Goal: Task Accomplishment & Management: Use online tool/utility

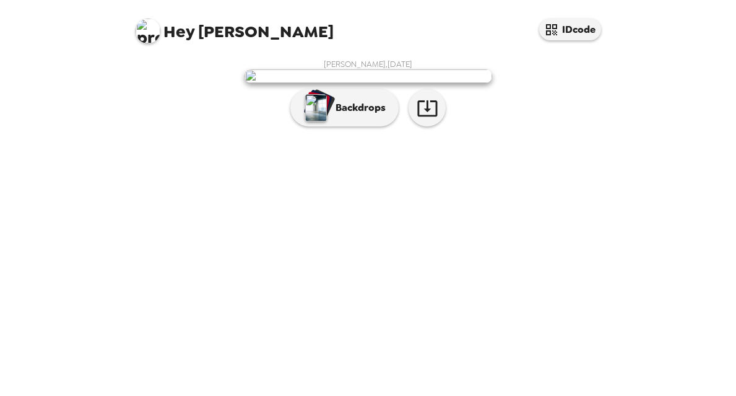
scroll to position [50, 0]
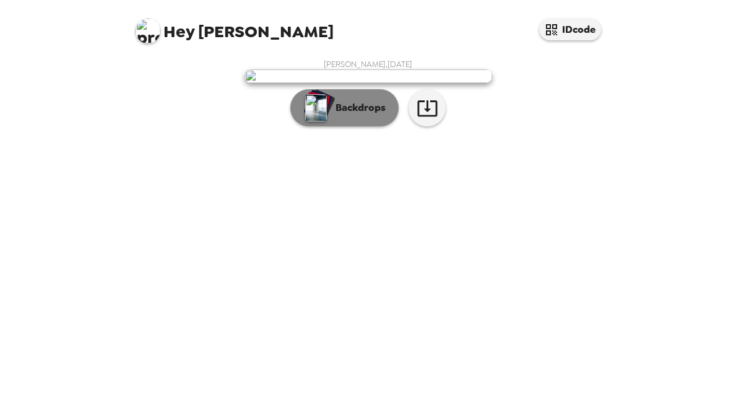
click at [333, 115] on p "Backdrops" at bounding box center [357, 107] width 56 height 15
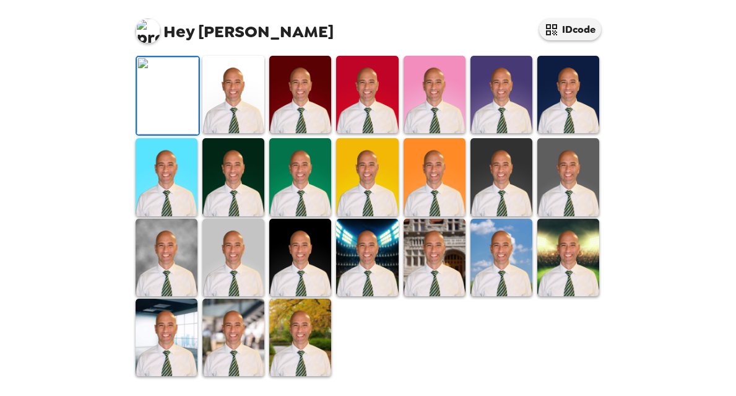
scroll to position [236, 0]
click at [239, 133] on img at bounding box center [233, 94] width 62 height 77
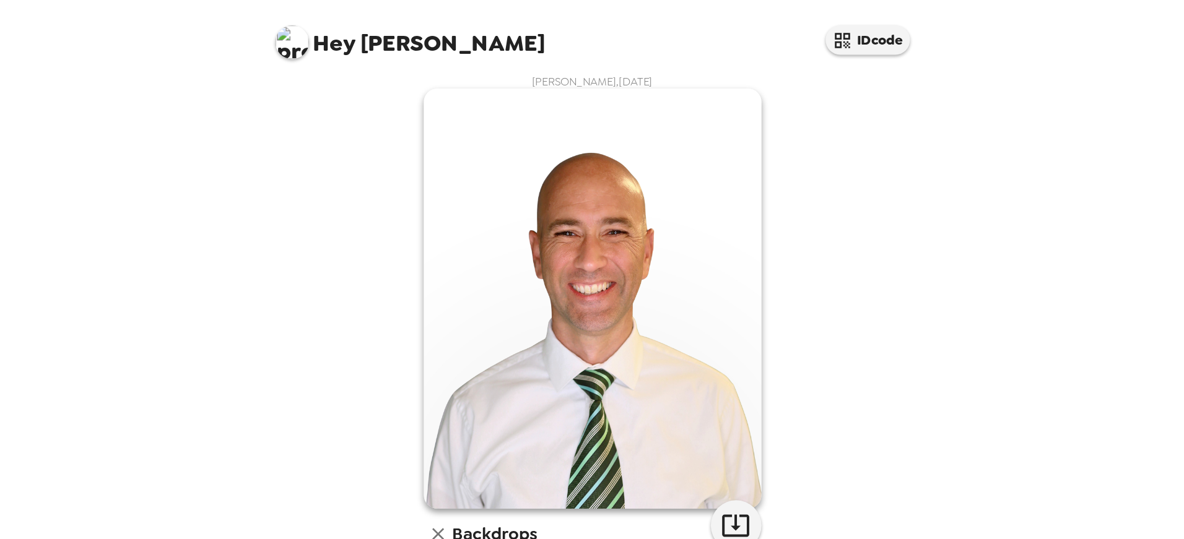
scroll to position [0, 0]
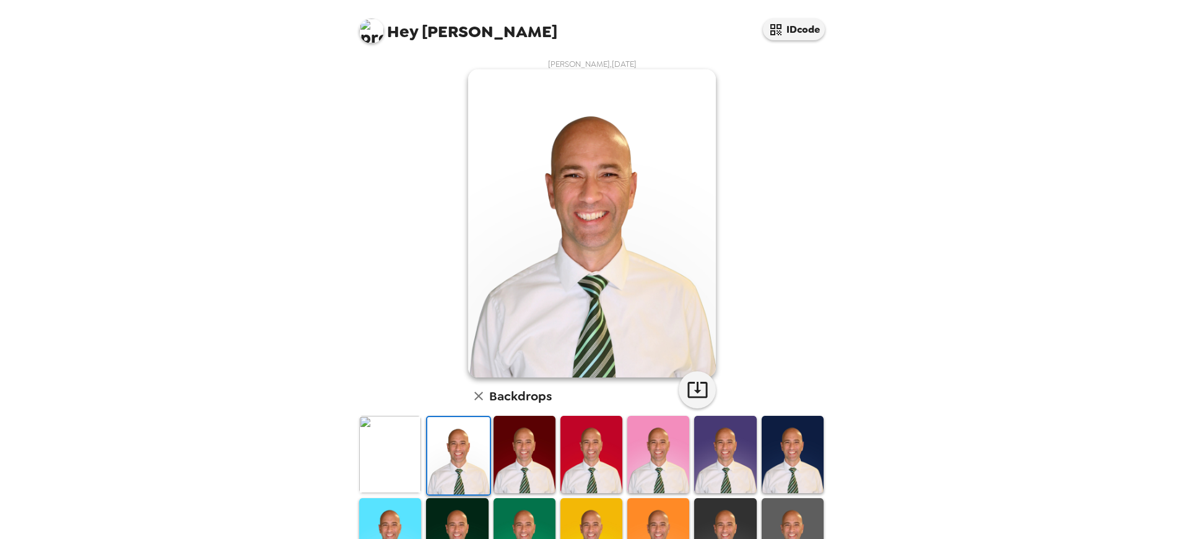
click at [529, 395] on img at bounding box center [525, 454] width 62 height 77
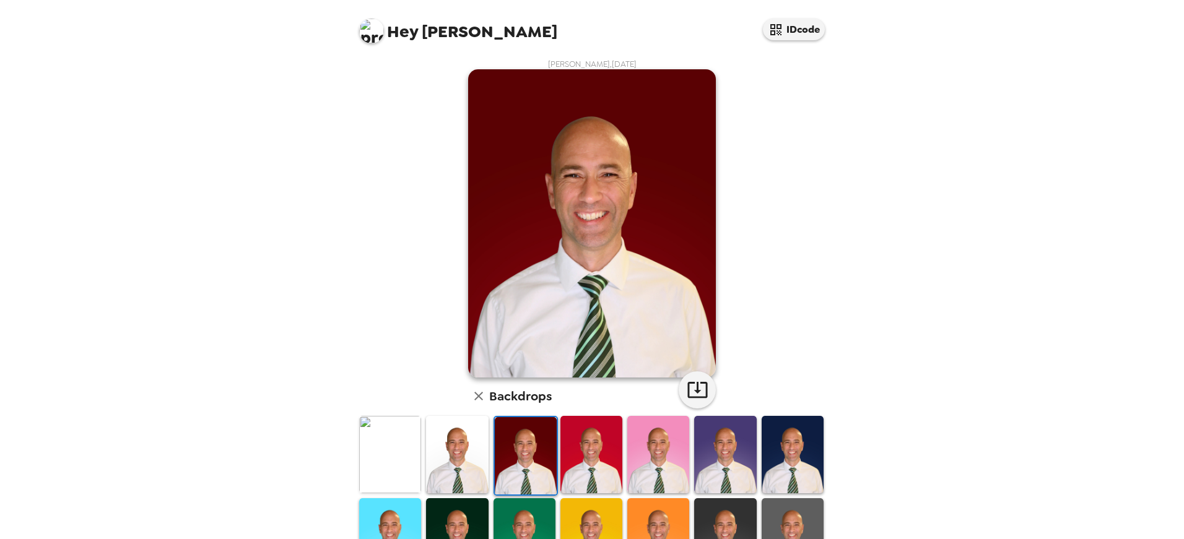
click at [583, 395] on img at bounding box center [591, 454] width 62 height 77
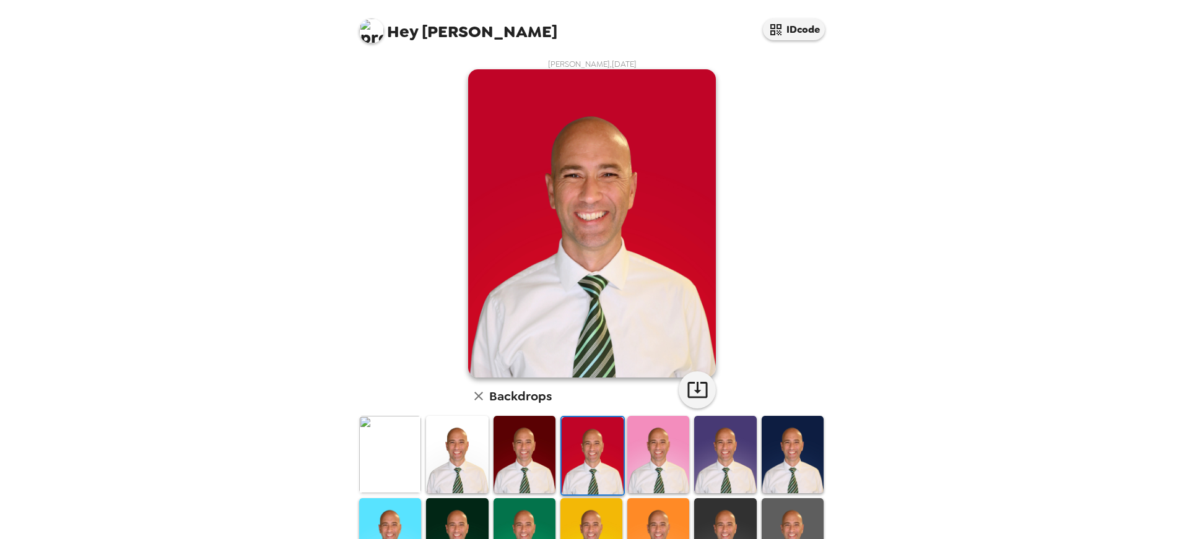
click at [655, 395] on img at bounding box center [658, 454] width 62 height 77
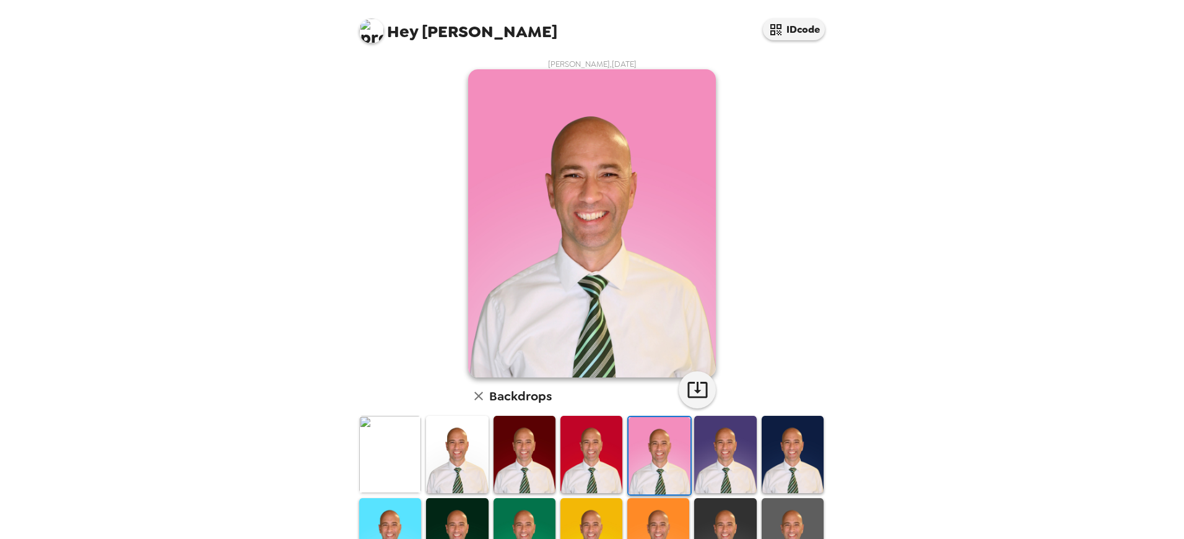
click at [714, 395] on img at bounding box center [725, 454] width 62 height 77
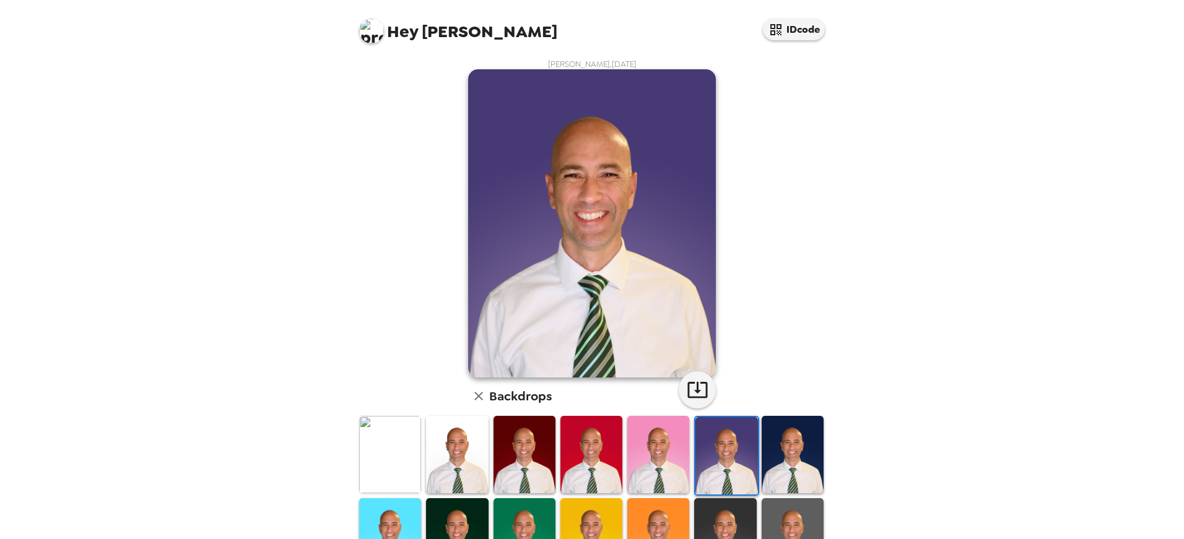
click at [736, 395] on img at bounding box center [793, 454] width 62 height 77
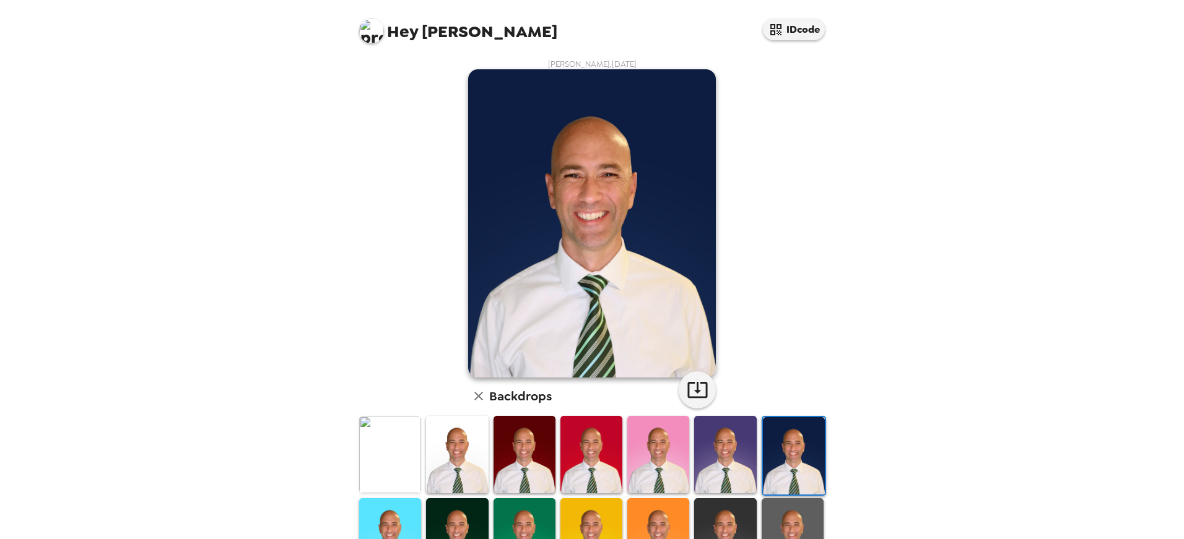
click at [461, 395] on img at bounding box center [457, 536] width 62 height 77
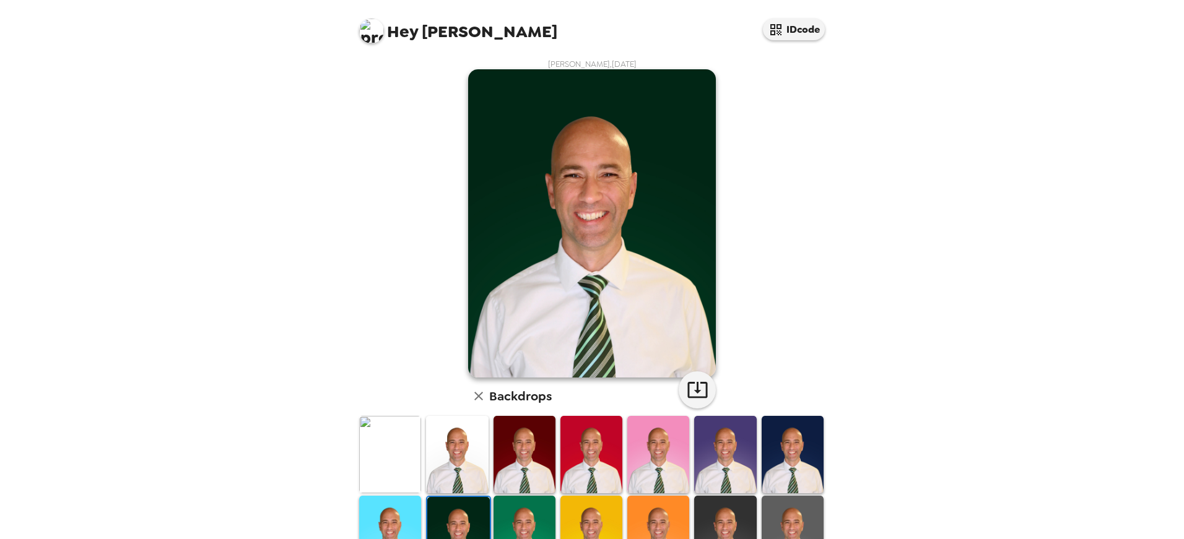
click at [380, 395] on img at bounding box center [390, 534] width 62 height 77
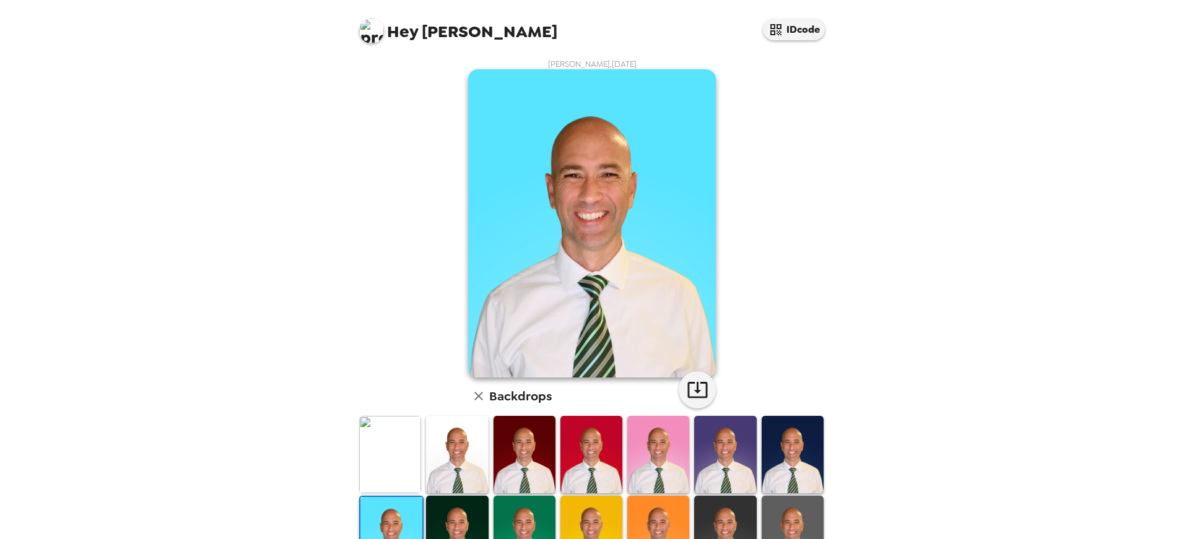
click at [529, 395] on img at bounding box center [525, 534] width 62 height 77
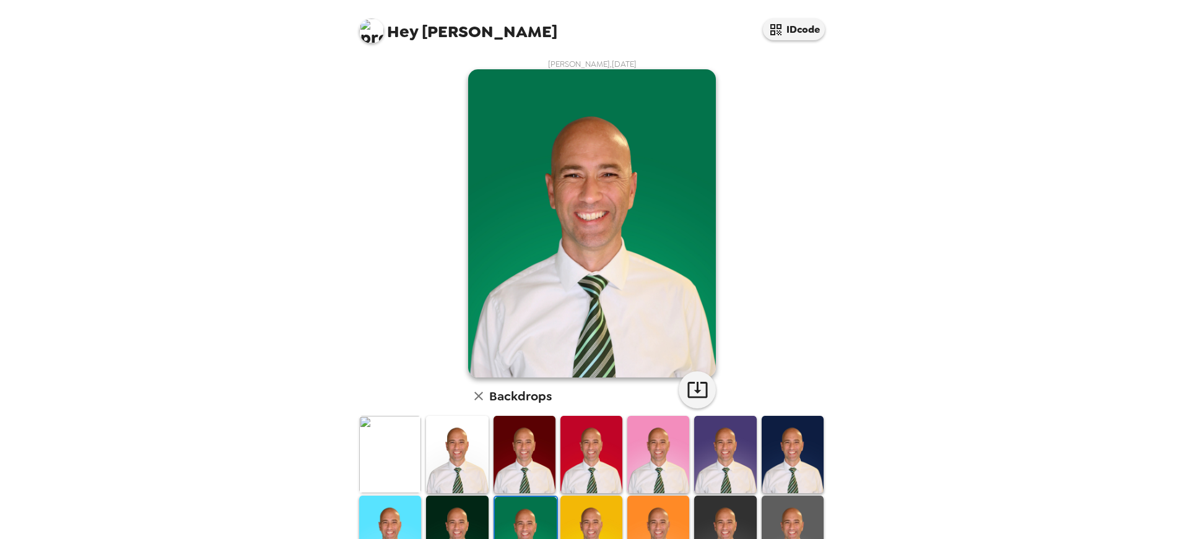
click at [591, 395] on img at bounding box center [591, 534] width 62 height 77
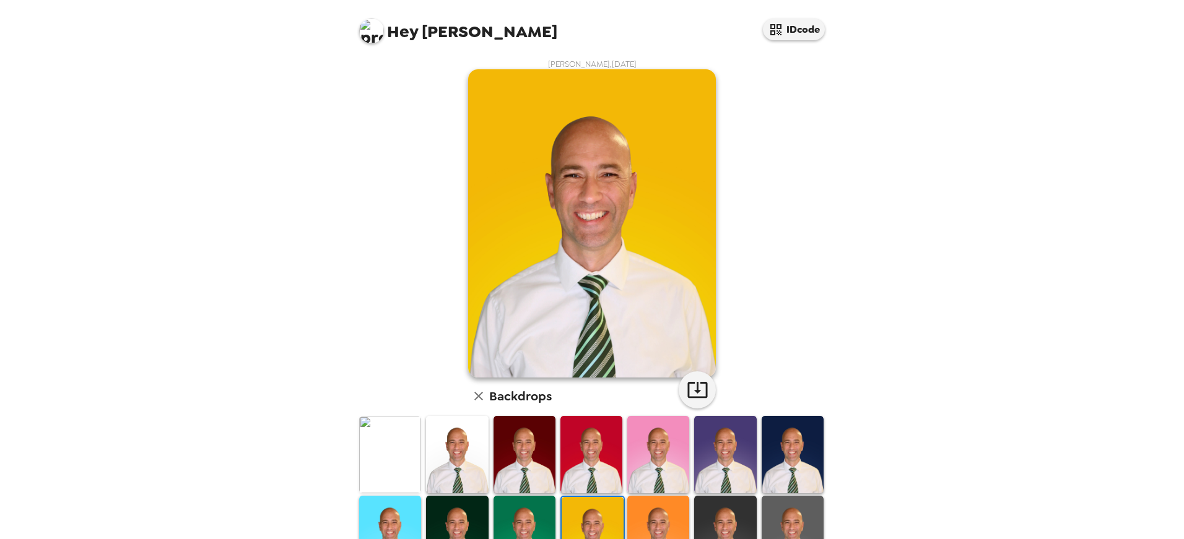
click at [661, 395] on img at bounding box center [658, 534] width 62 height 77
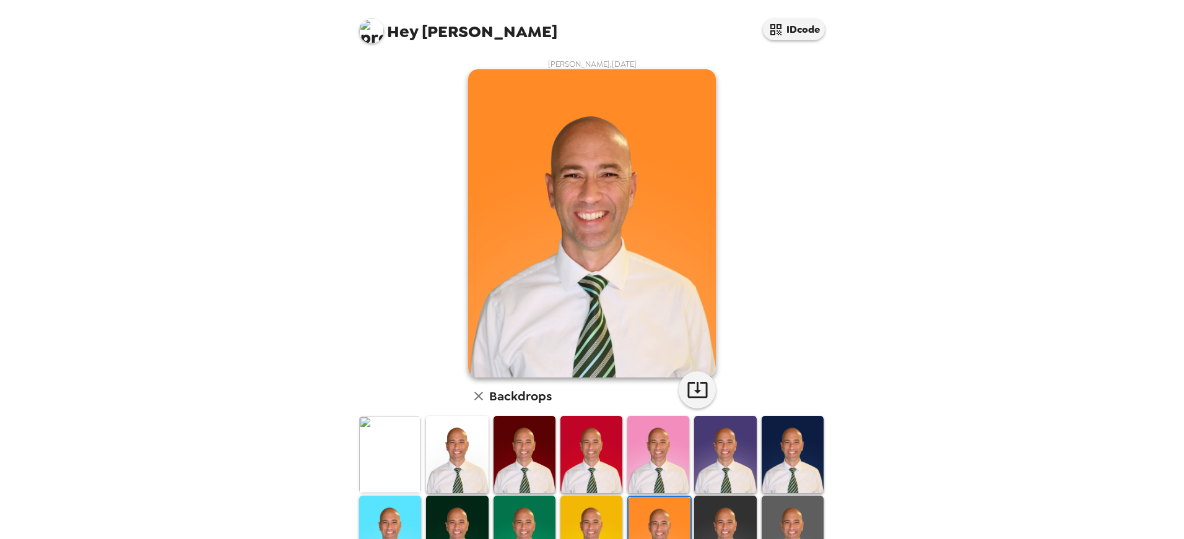
click at [717, 395] on img at bounding box center [725, 534] width 62 height 77
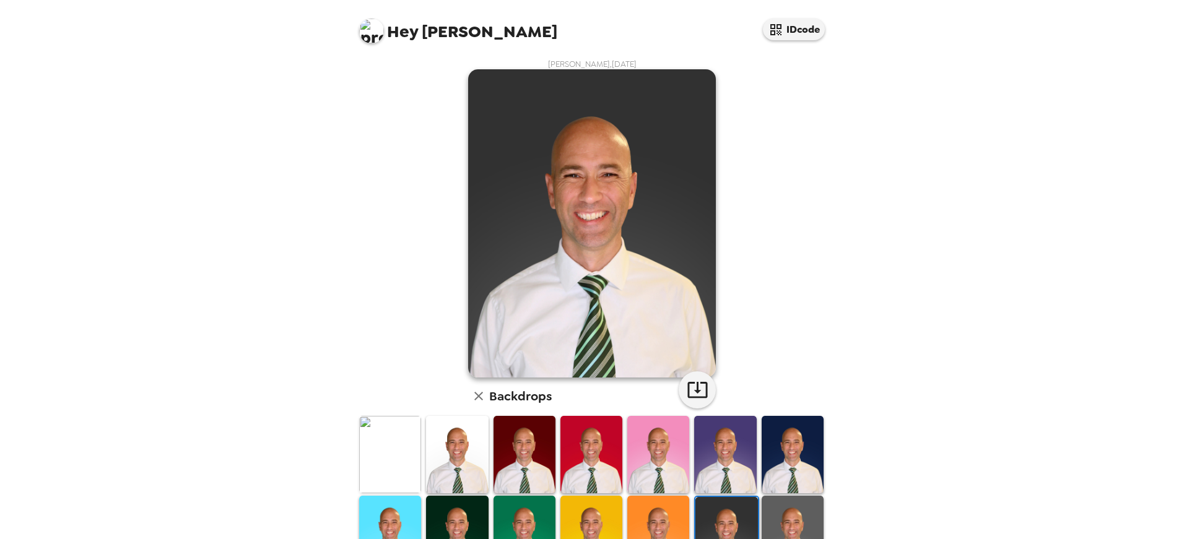
click at [736, 395] on img at bounding box center [793, 534] width 62 height 77
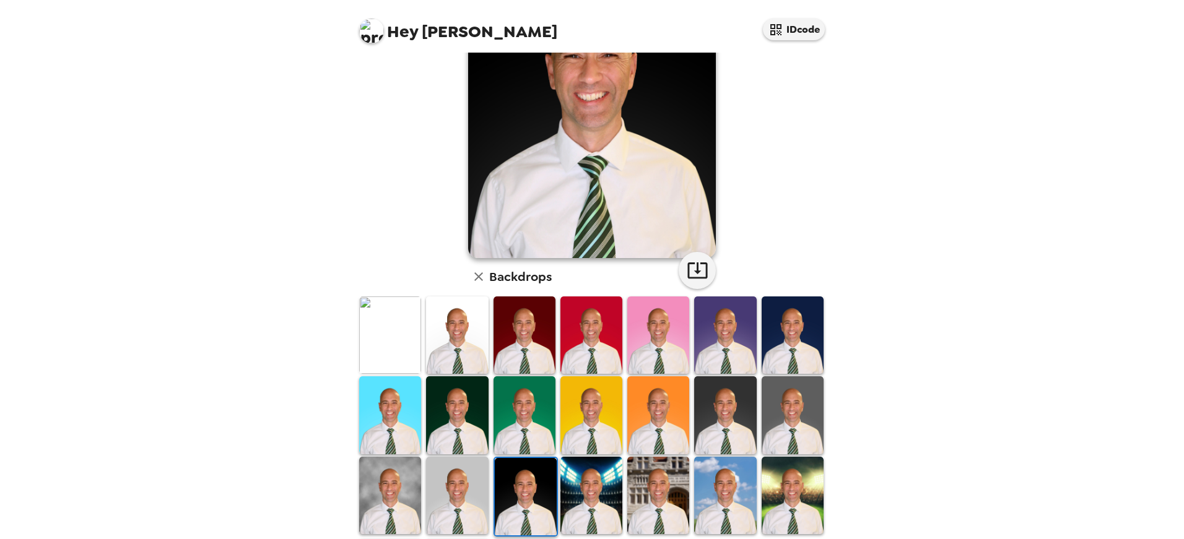
scroll to position [186, 0]
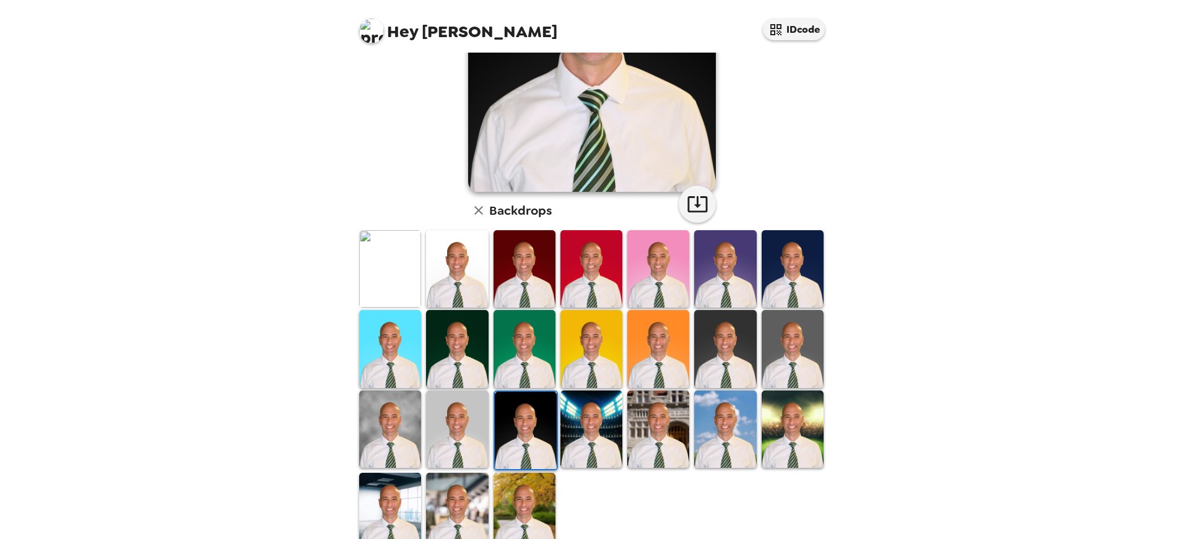
click at [466, 433] on img at bounding box center [457, 429] width 62 height 77
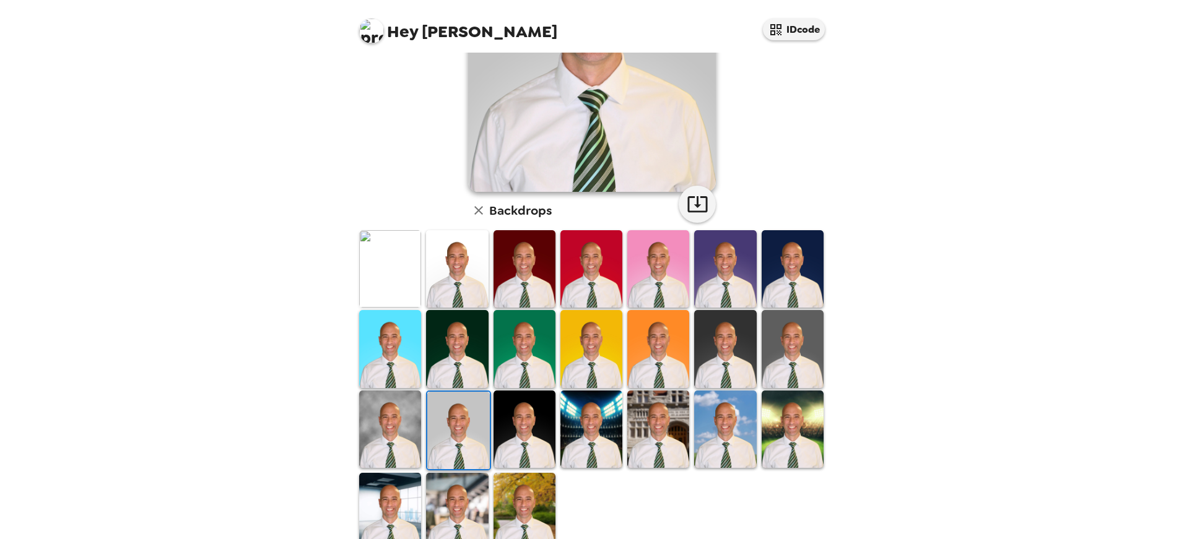
click at [367, 426] on img at bounding box center [390, 429] width 62 height 77
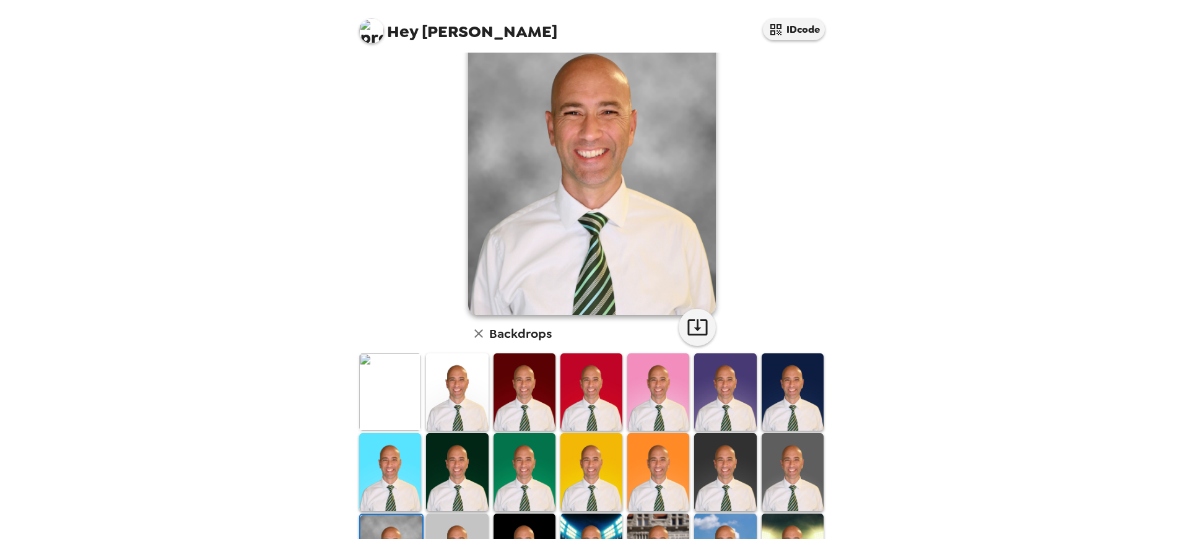
scroll to position [62, 0]
click at [781, 474] on img at bounding box center [793, 472] width 62 height 77
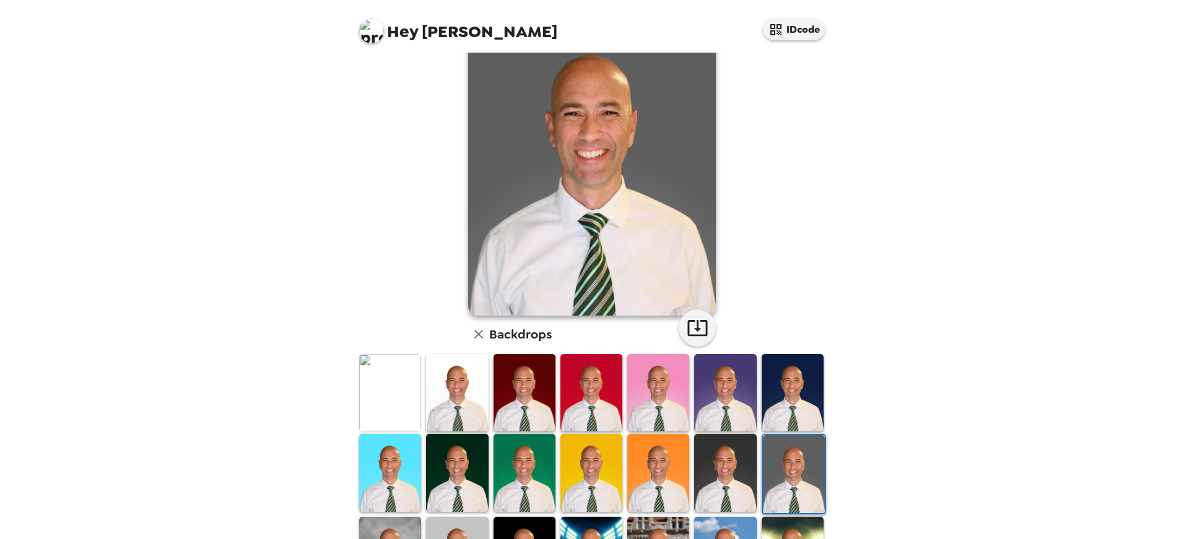
scroll to position [0, 0]
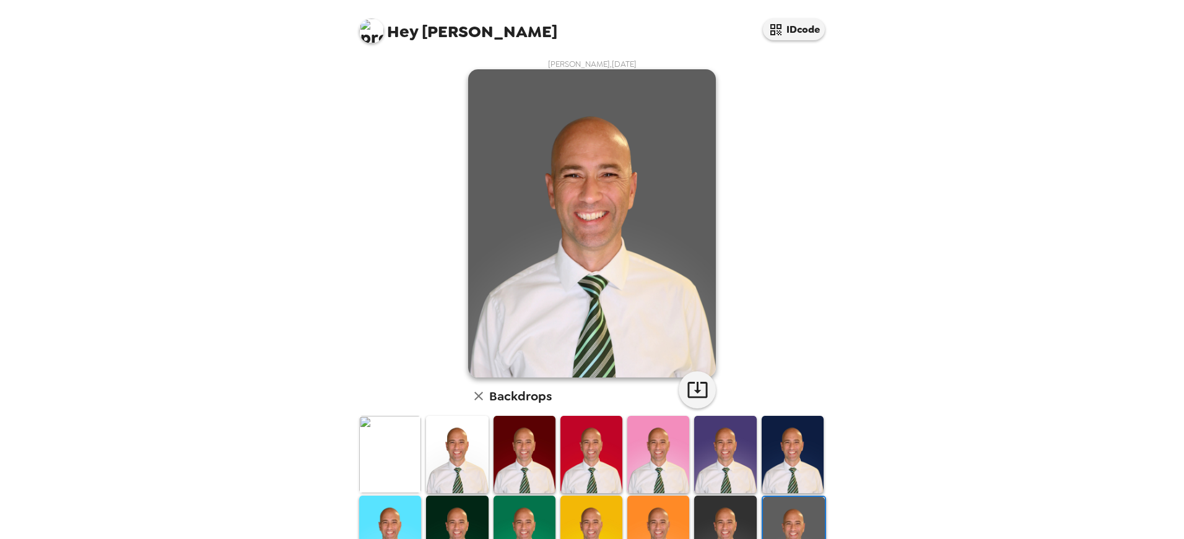
click at [720, 509] on img at bounding box center [725, 534] width 62 height 77
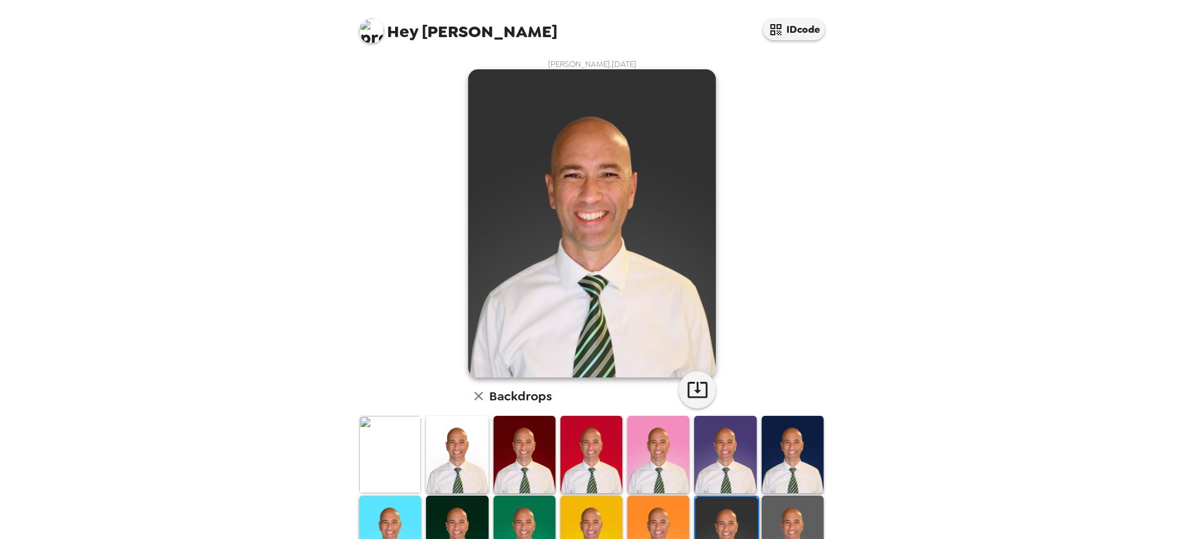
click at [635, 515] on img at bounding box center [658, 534] width 62 height 77
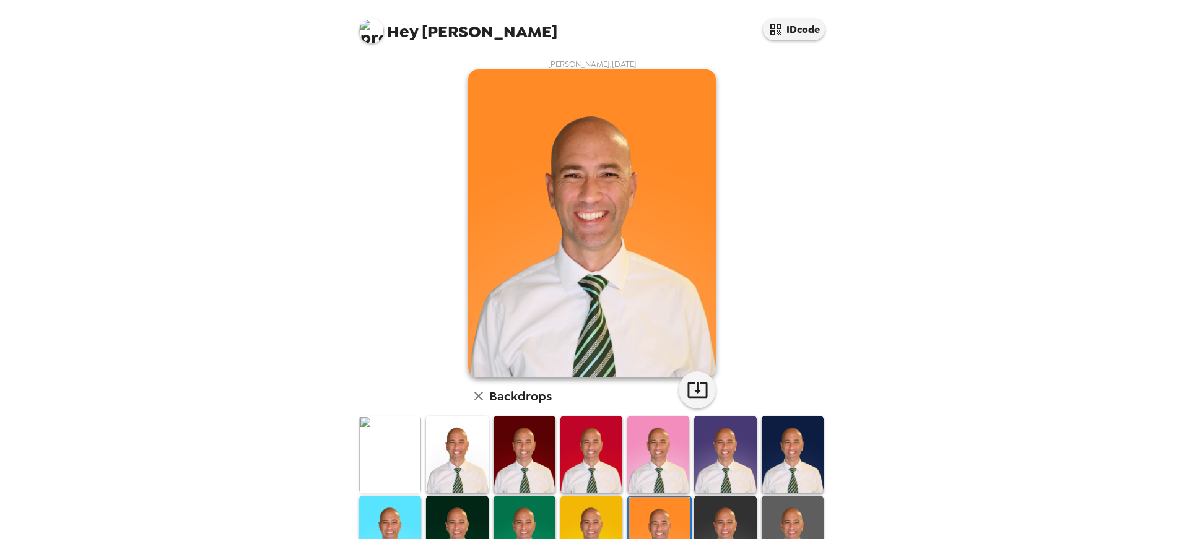
click at [570, 513] on img at bounding box center [591, 534] width 62 height 77
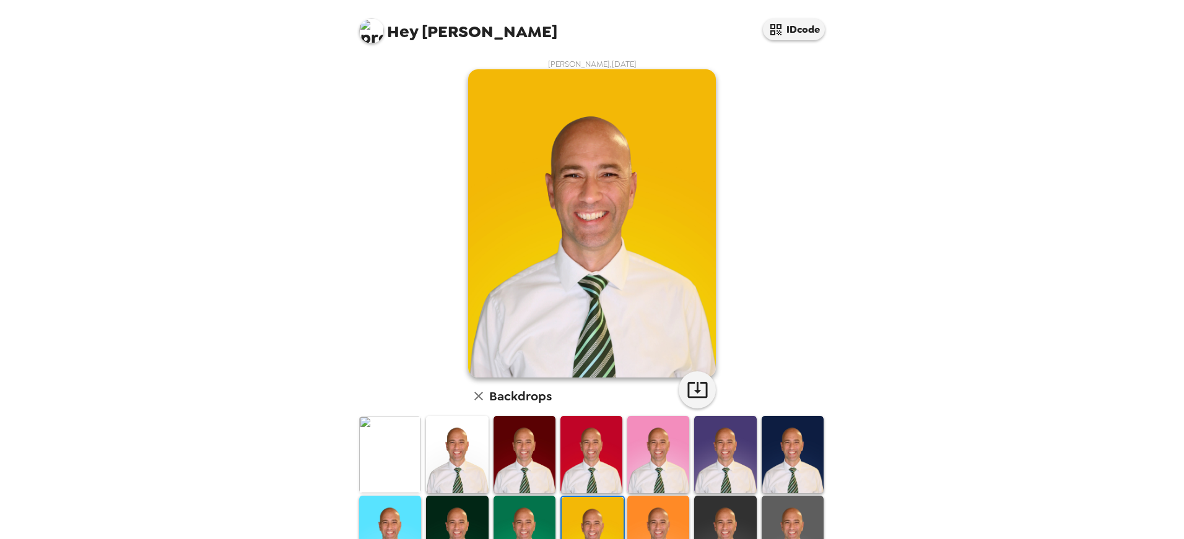
click at [513, 510] on img at bounding box center [525, 534] width 62 height 77
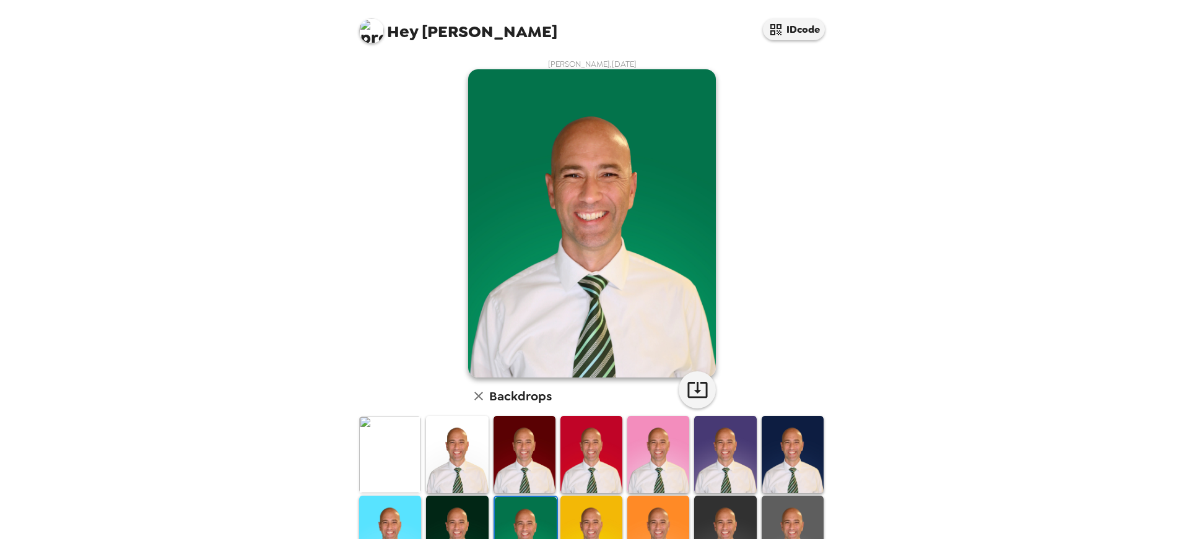
click at [453, 510] on img at bounding box center [457, 534] width 62 height 77
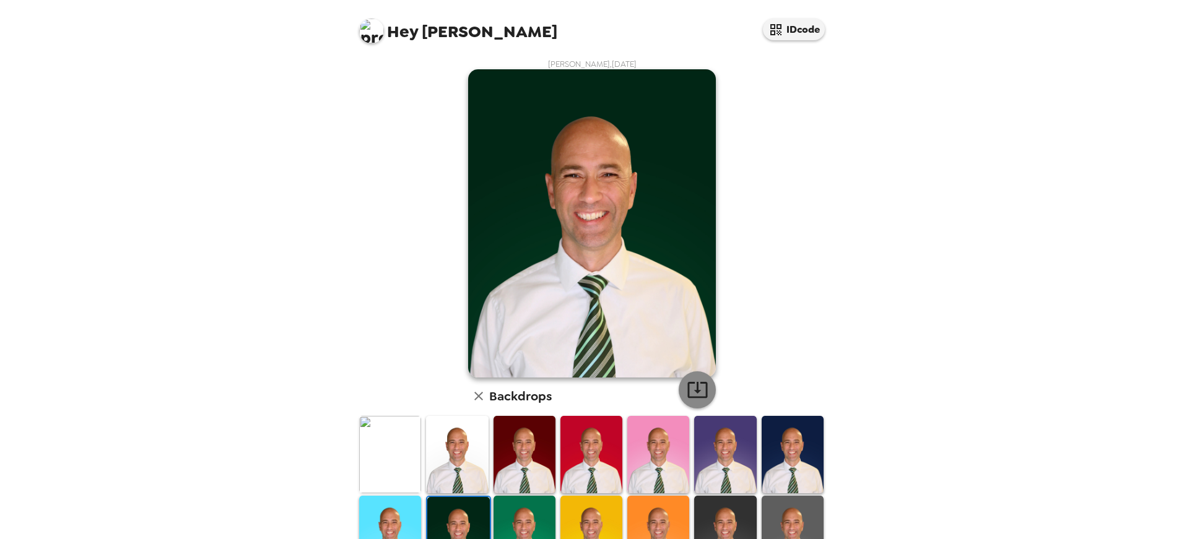
click at [689, 392] on icon "button" at bounding box center [698, 390] width 22 height 22
click at [464, 441] on img at bounding box center [457, 454] width 62 height 77
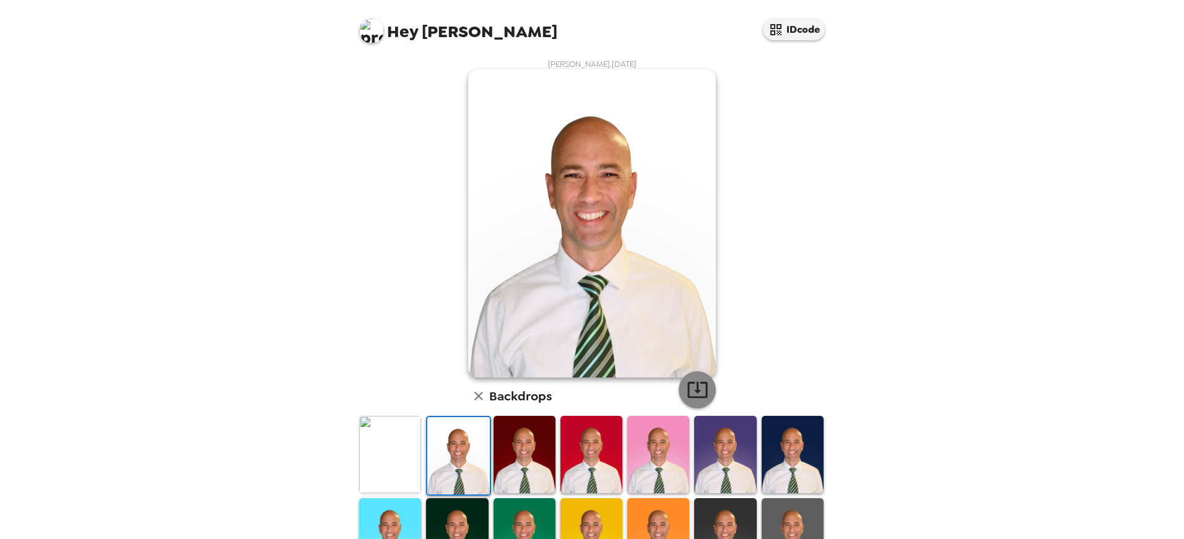
click at [691, 393] on icon "button" at bounding box center [698, 390] width 22 height 22
click at [378, 461] on img at bounding box center [390, 454] width 62 height 77
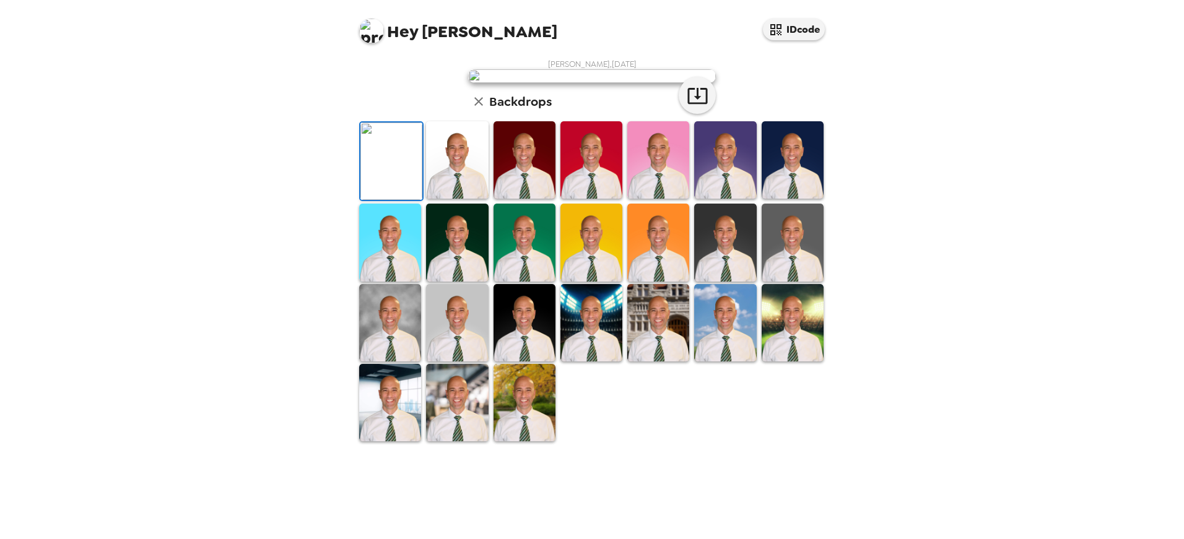
click at [540, 199] on img at bounding box center [525, 159] width 62 height 77
